Goal: Find specific page/section: Find specific page/section

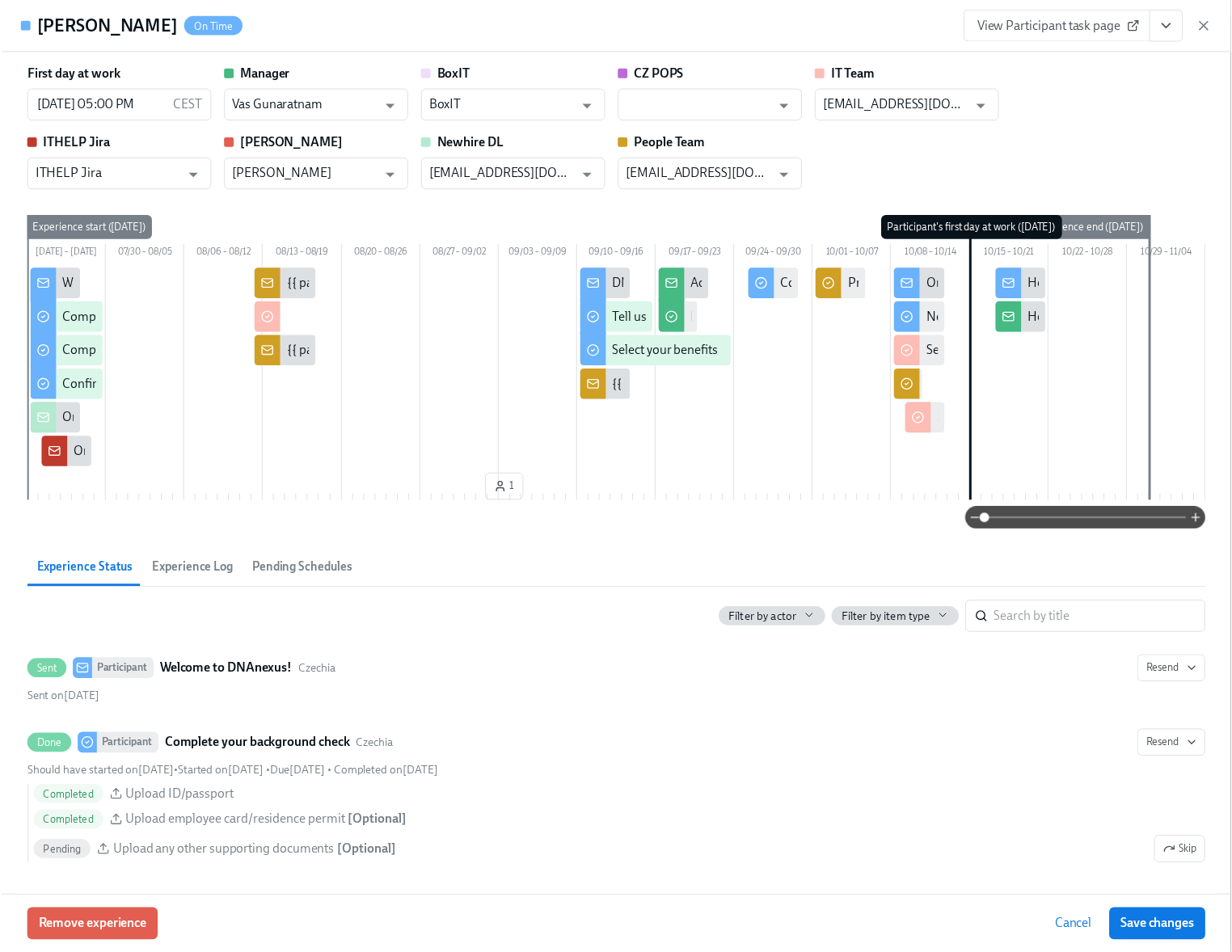
scroll to position [2305, 0]
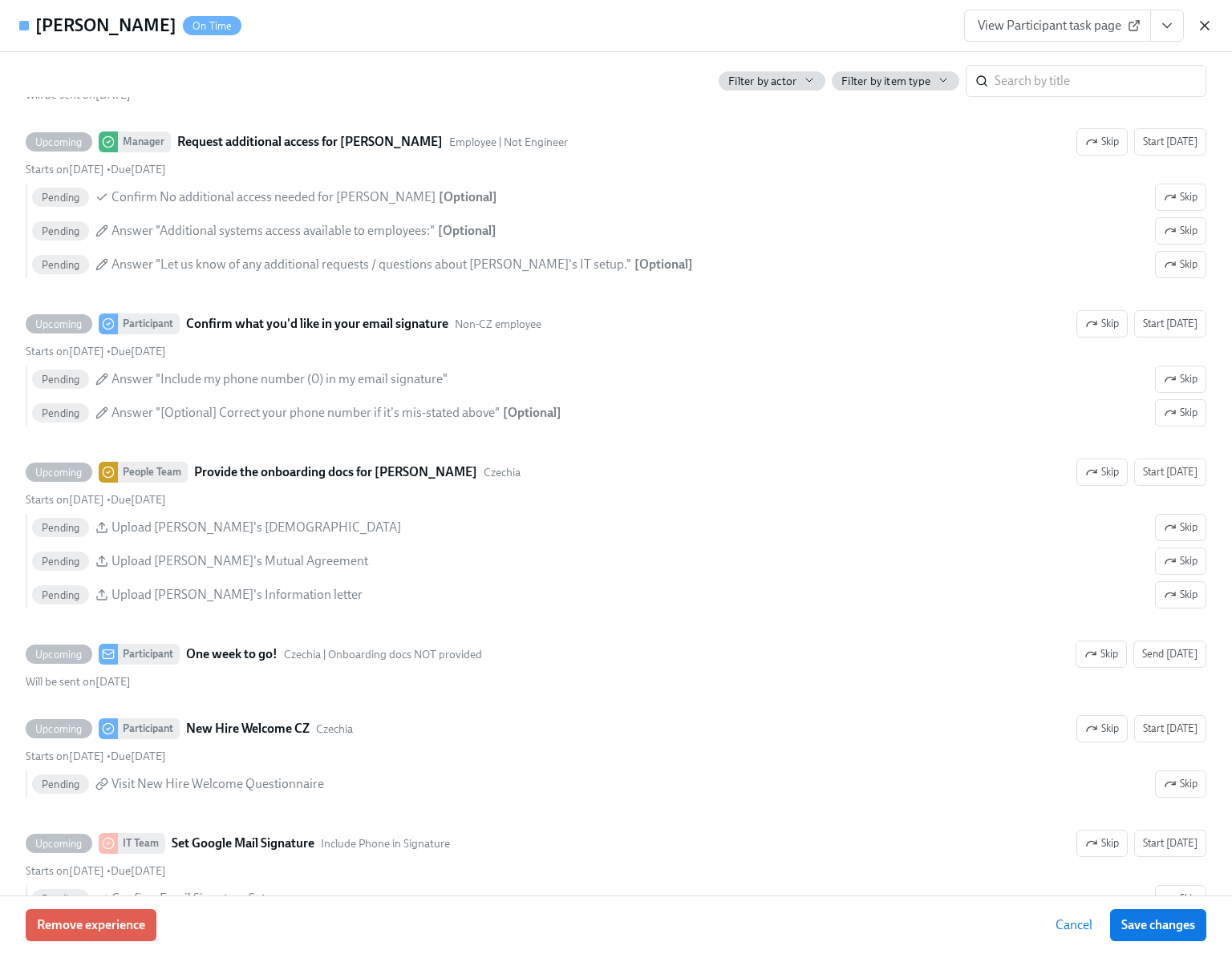
click at [1209, 28] on icon "button" at bounding box center [1204, 26] width 16 height 16
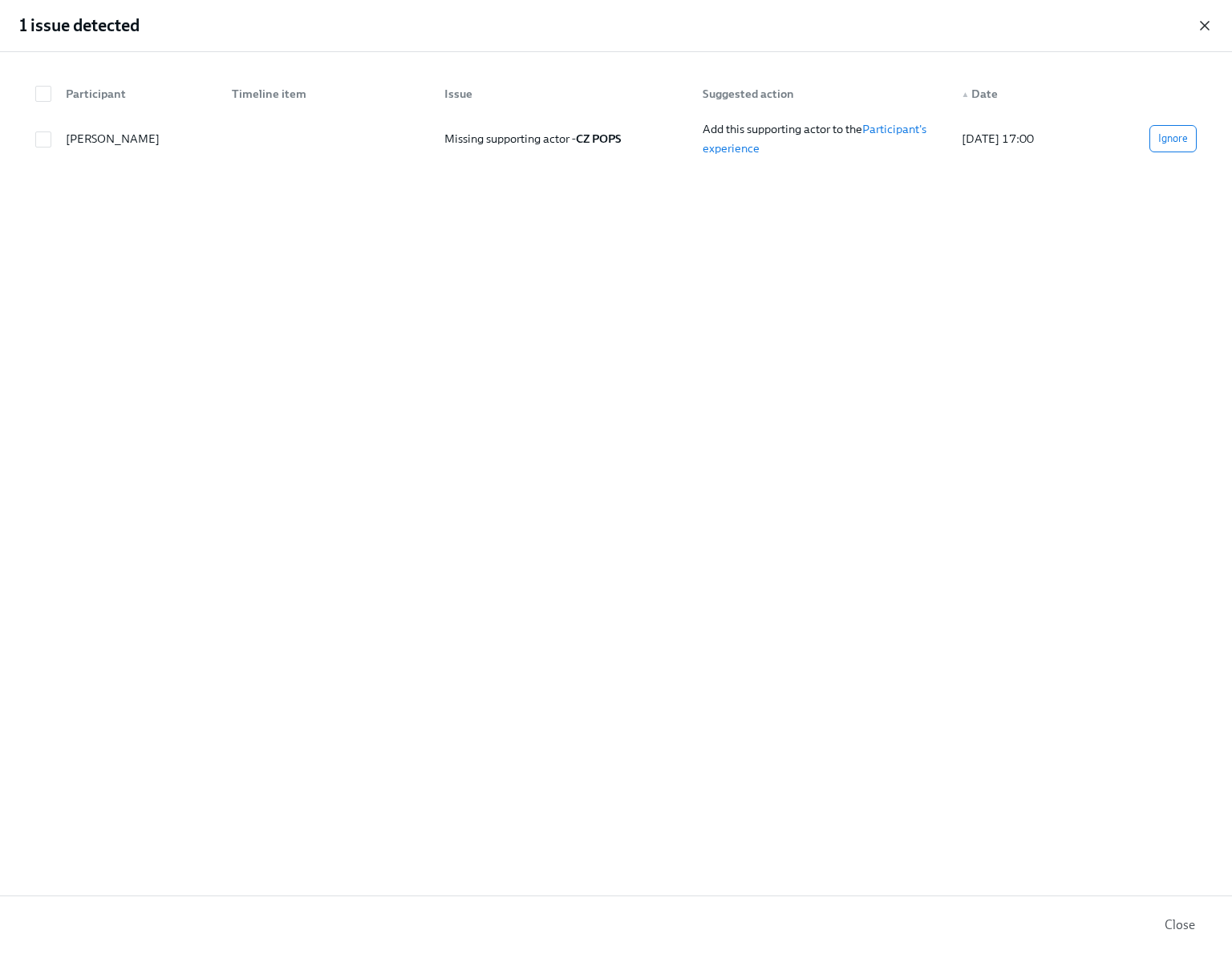
click at [1203, 23] on icon "button" at bounding box center [1204, 25] width 8 height 8
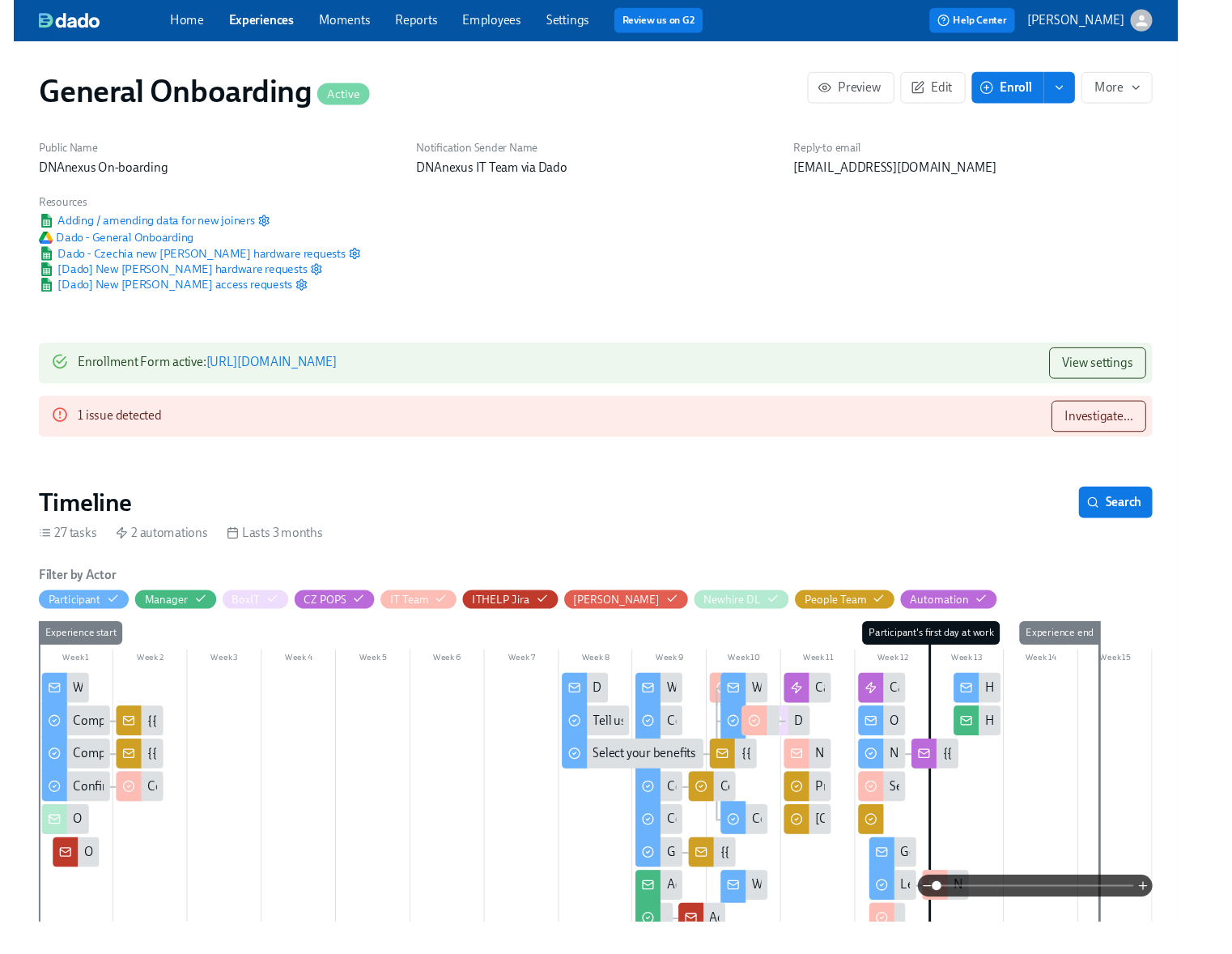
scroll to position [0, 9535]
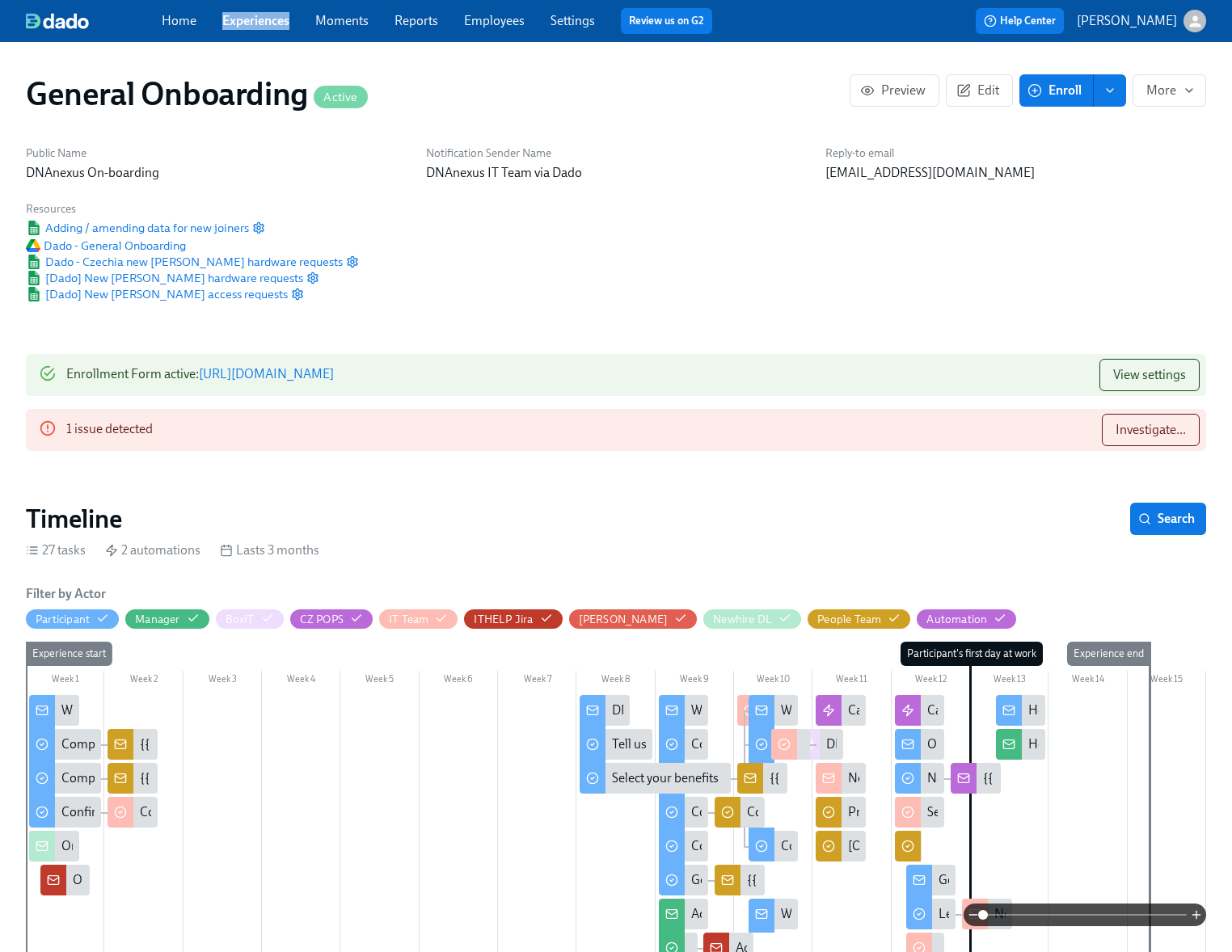
scroll to position [0, 9535]
click at [245, 22] on link "Experiences" at bounding box center [256, 20] width 67 height 15
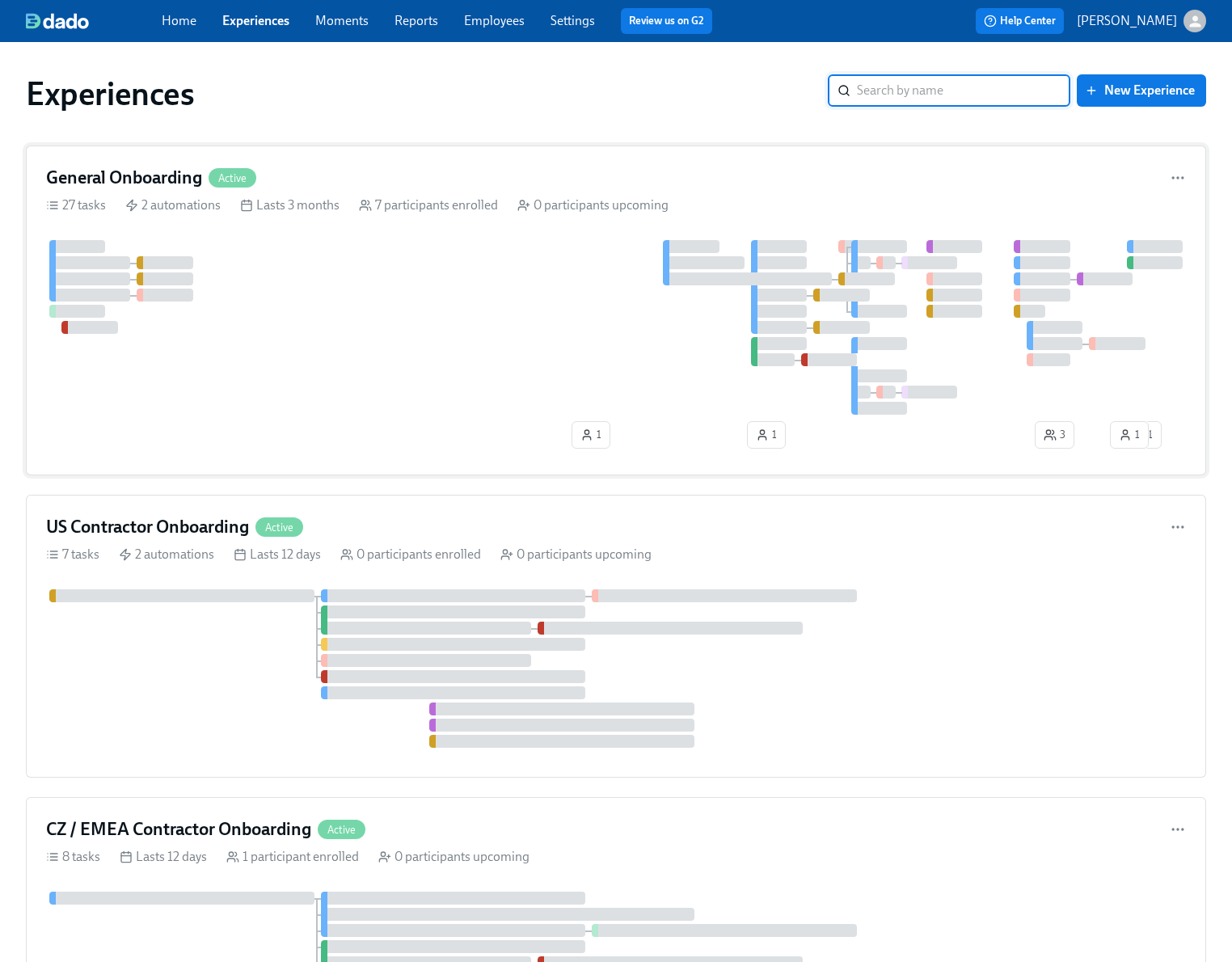
click at [430, 267] on div at bounding box center [615, 327] width 1140 height 175
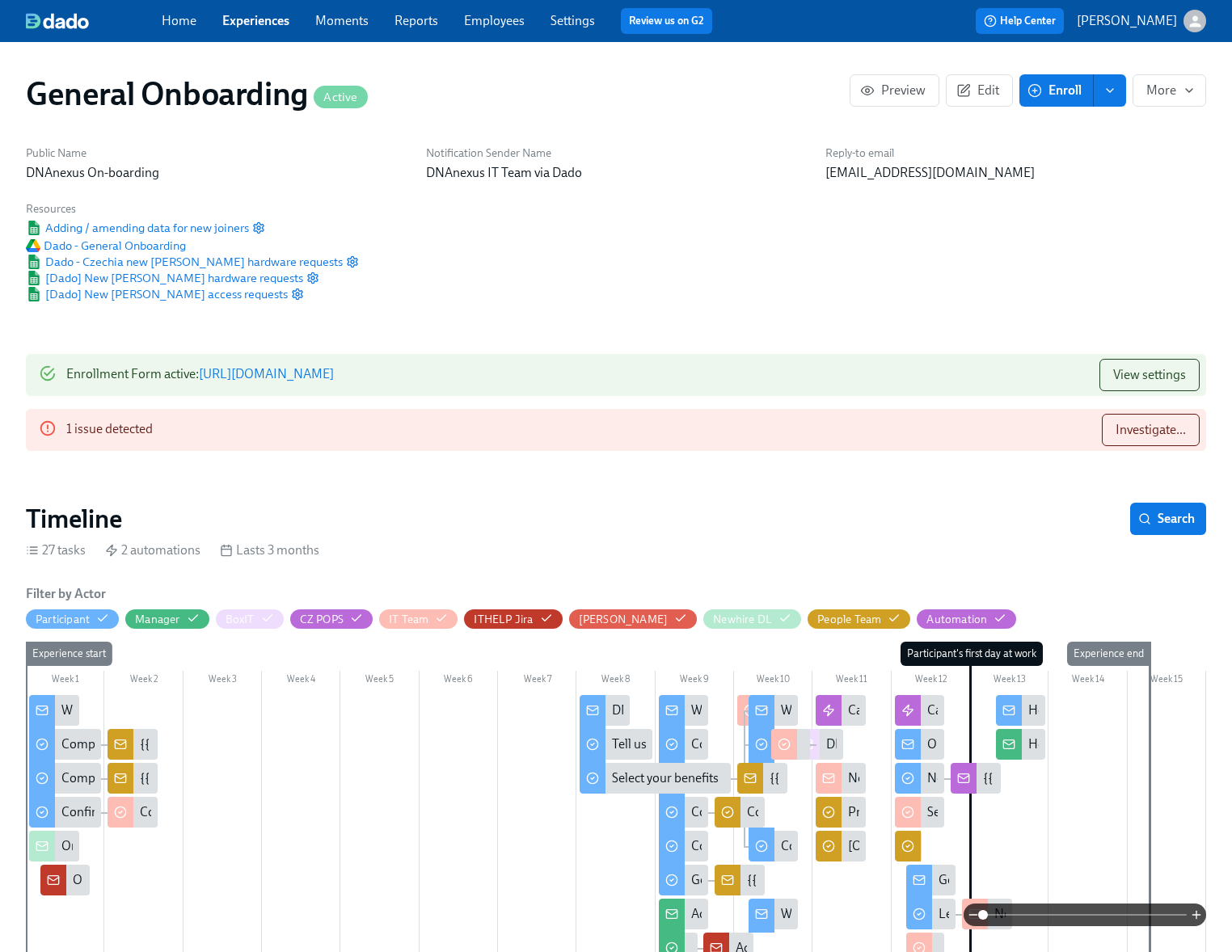
scroll to position [0, 9535]
